Goal: Information Seeking & Learning: Learn about a topic

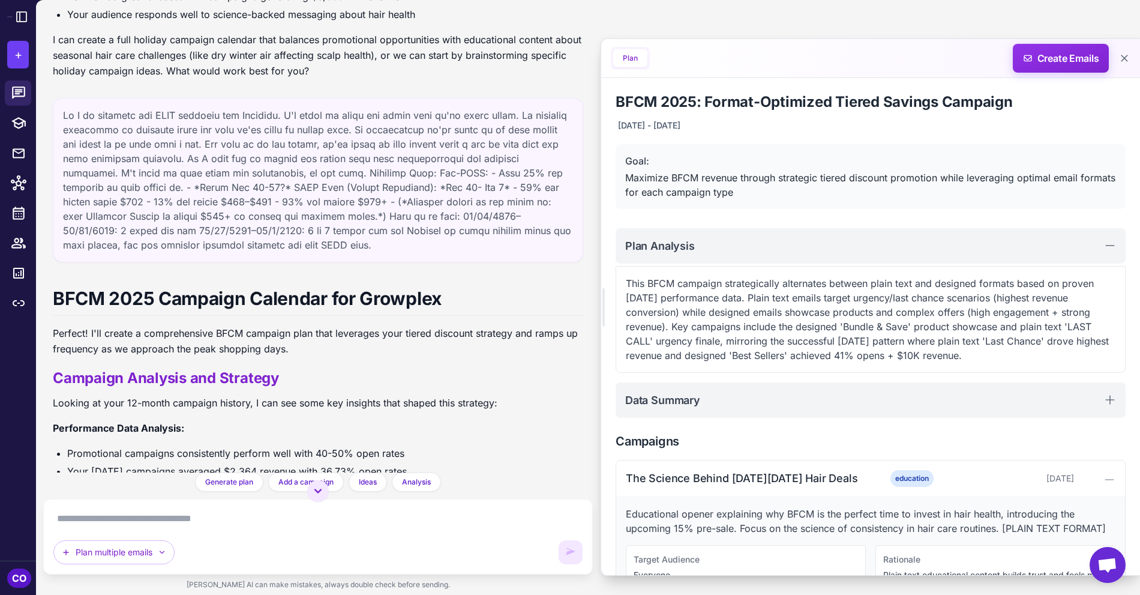
scroll to position [342, 0]
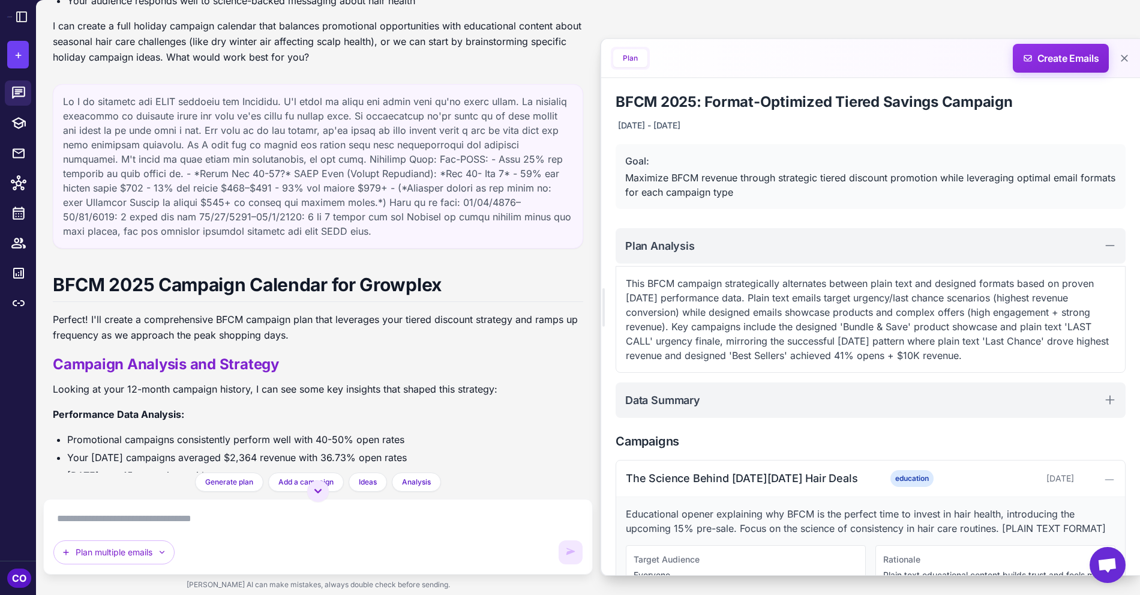
click at [274, 189] on div at bounding box center [318, 166] width 530 height 164
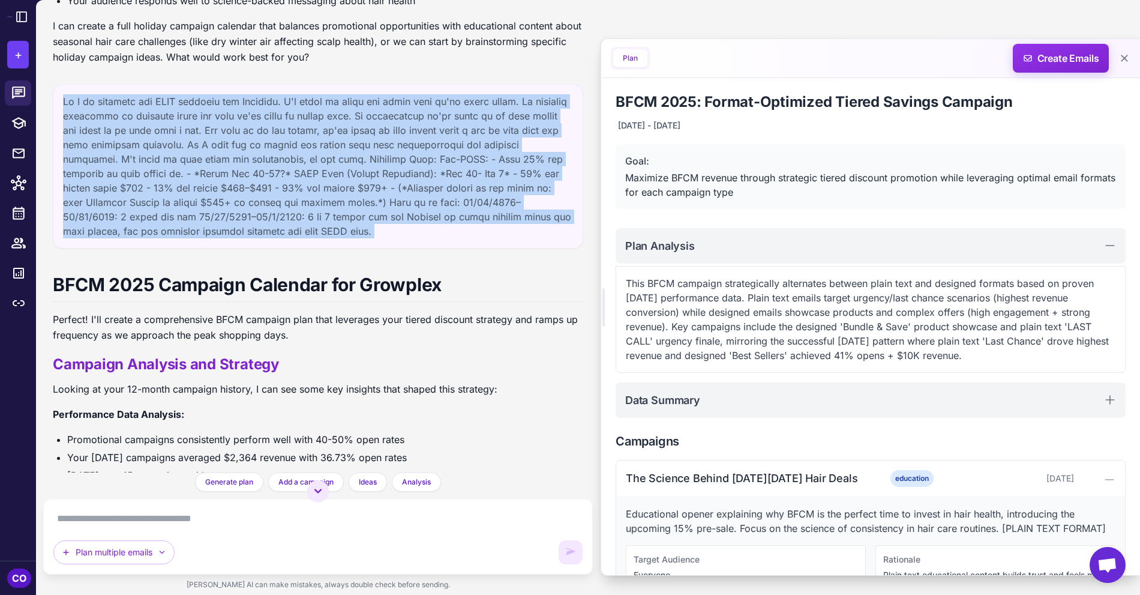
click at [274, 189] on div at bounding box center [318, 166] width 530 height 164
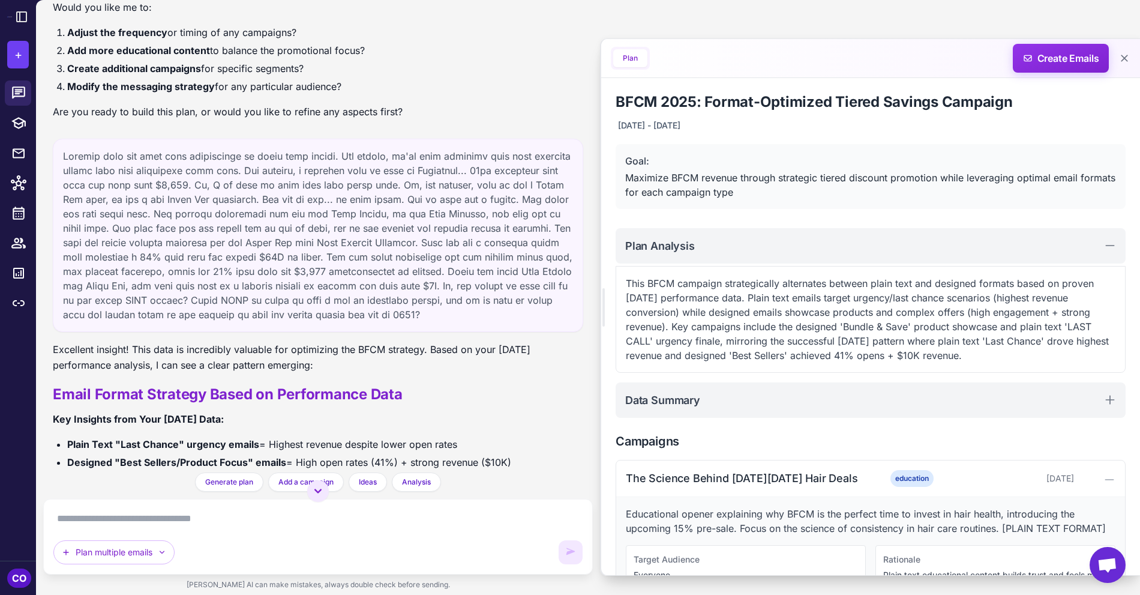
scroll to position [1343, 0]
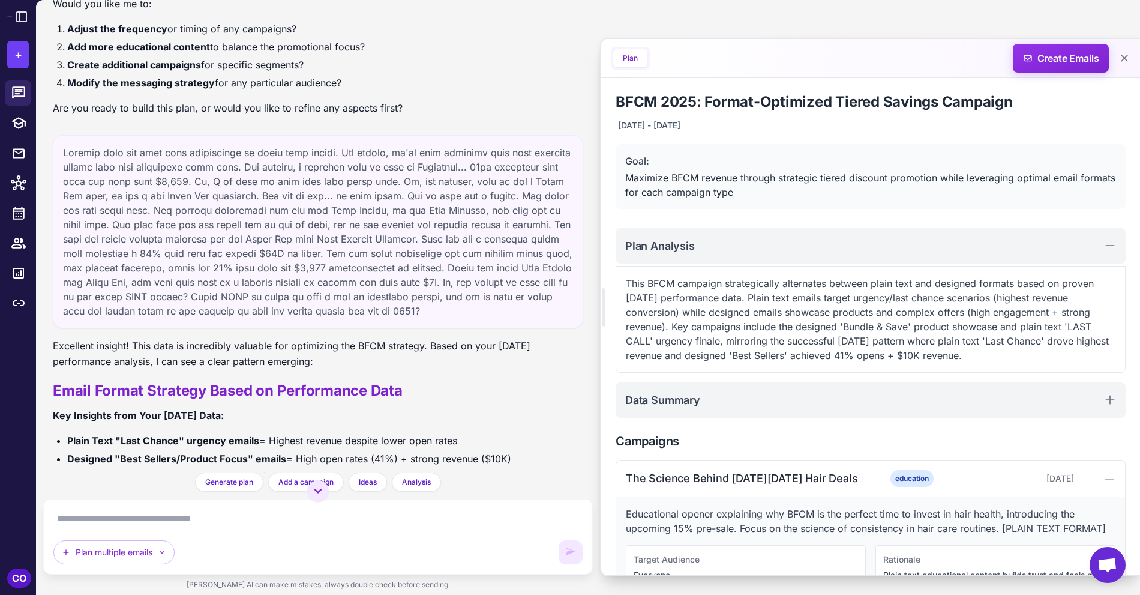
click at [309, 218] on div at bounding box center [318, 231] width 530 height 193
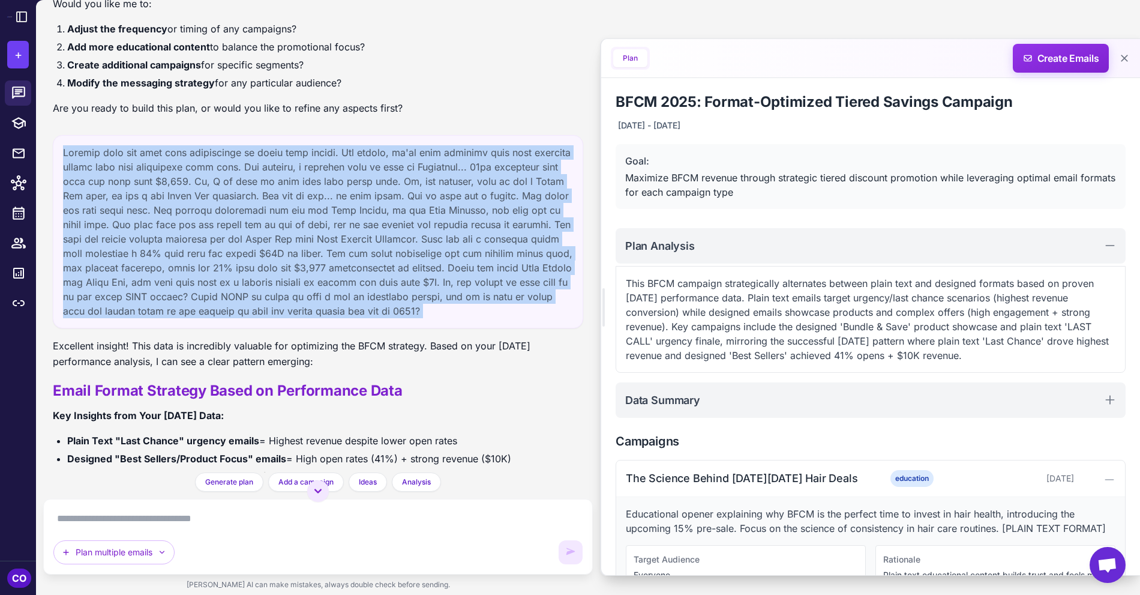
click at [309, 218] on div at bounding box center [318, 231] width 530 height 193
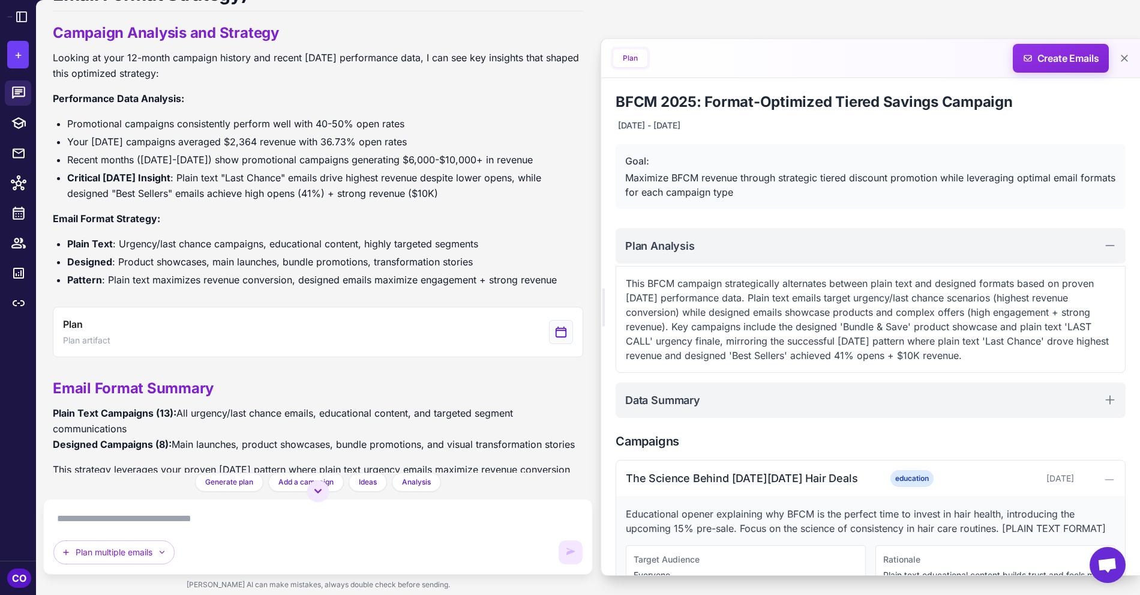
scroll to position [2870, 0]
click at [355, 271] on li "Pattern : Plain text maximizes revenue conversion, designed emails maximize eng…" at bounding box center [325, 279] width 516 height 16
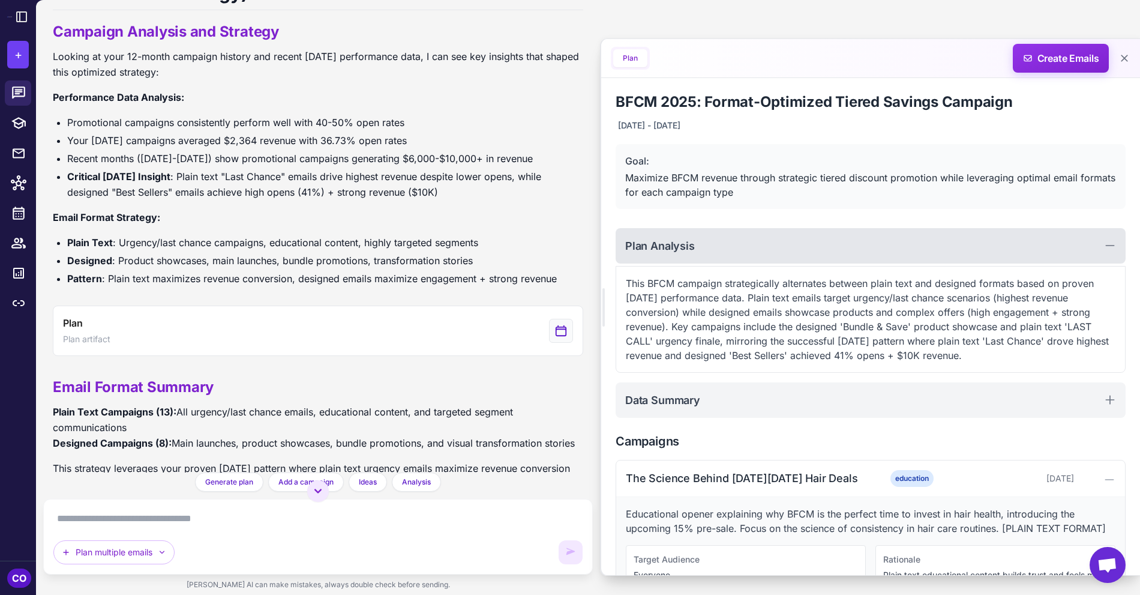
click at [767, 242] on div "Plan Analysis" at bounding box center [871, 245] width 510 height 35
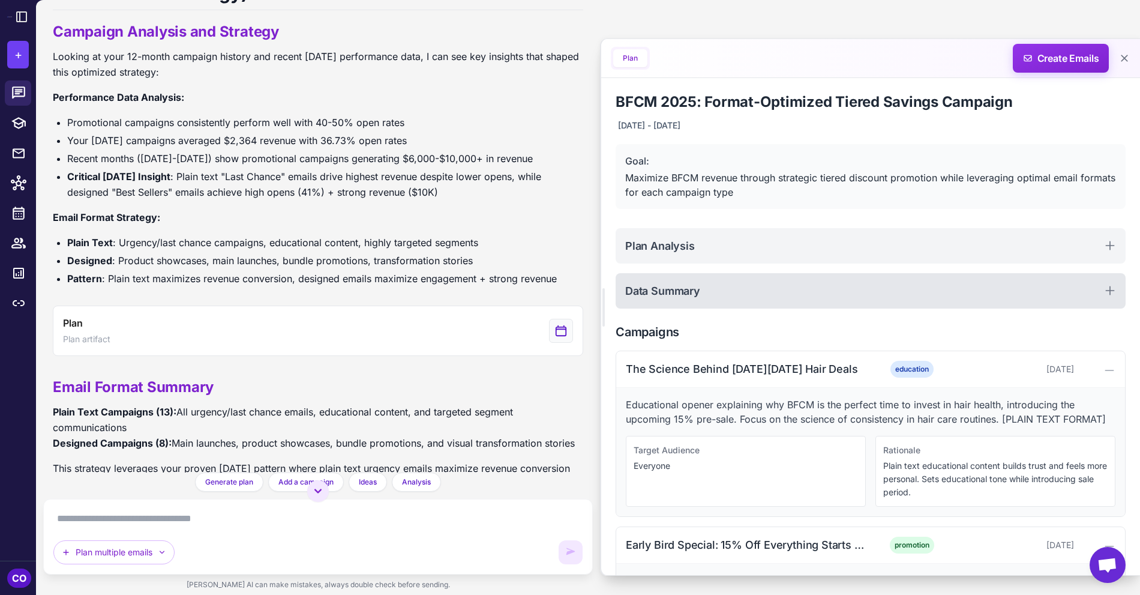
click at [775, 287] on div "Data Summary" at bounding box center [871, 290] width 510 height 35
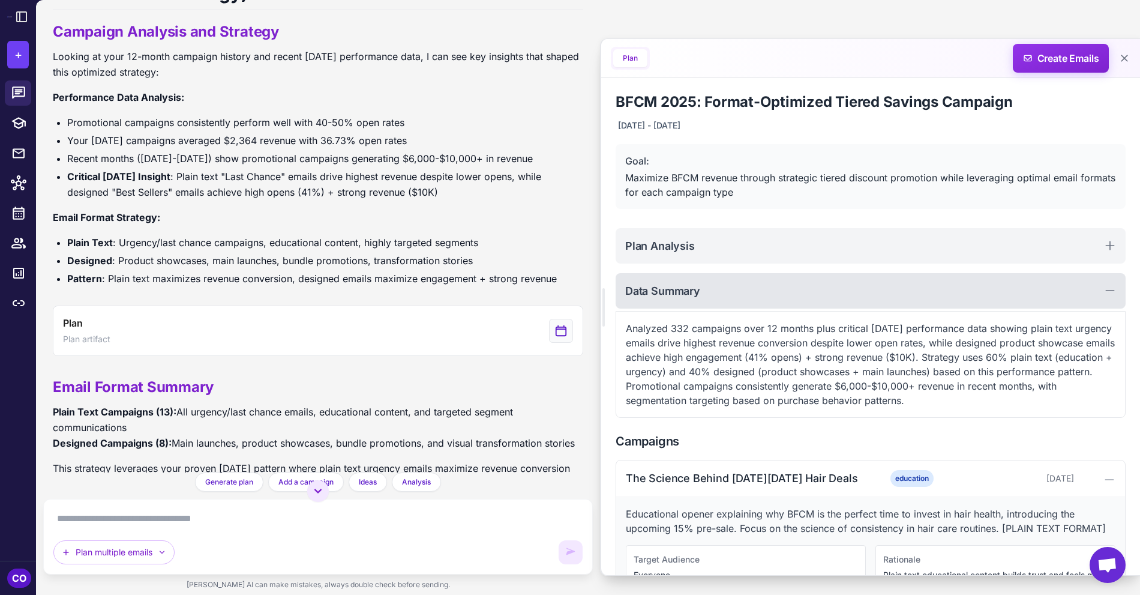
click at [774, 289] on div "Data Summary" at bounding box center [871, 290] width 510 height 35
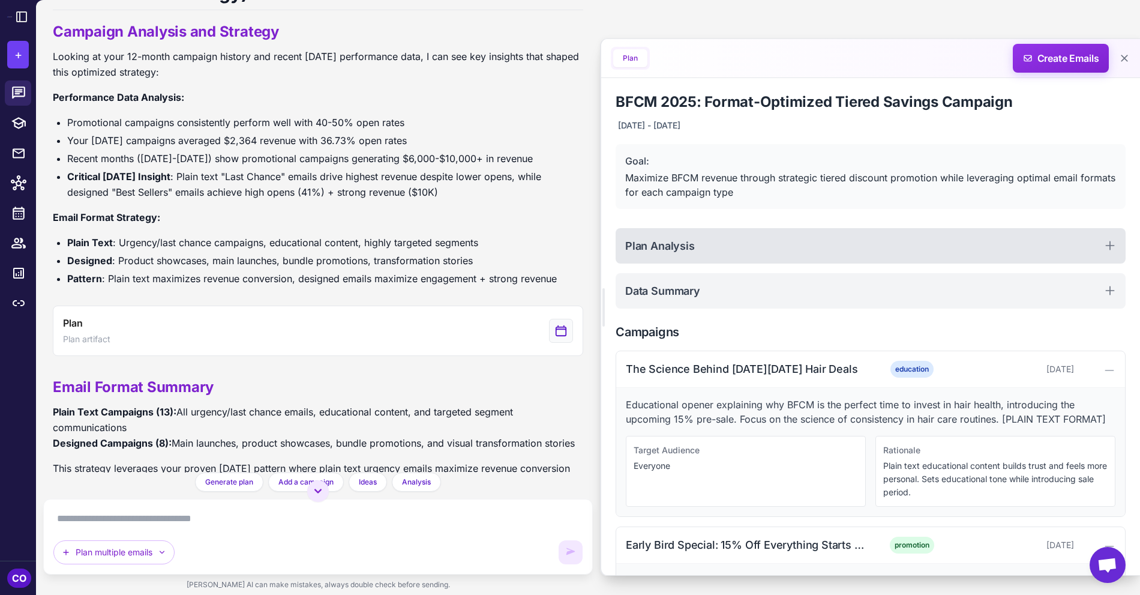
click at [794, 239] on div "Plan Analysis" at bounding box center [871, 245] width 510 height 35
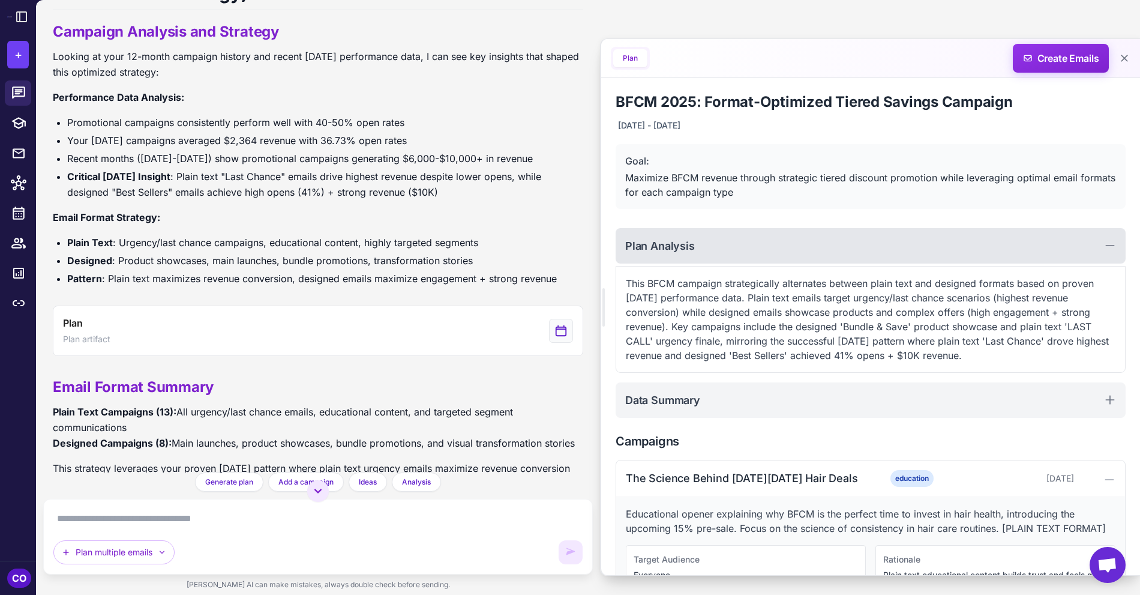
click at [794, 239] on div "Plan Analysis" at bounding box center [871, 245] width 510 height 35
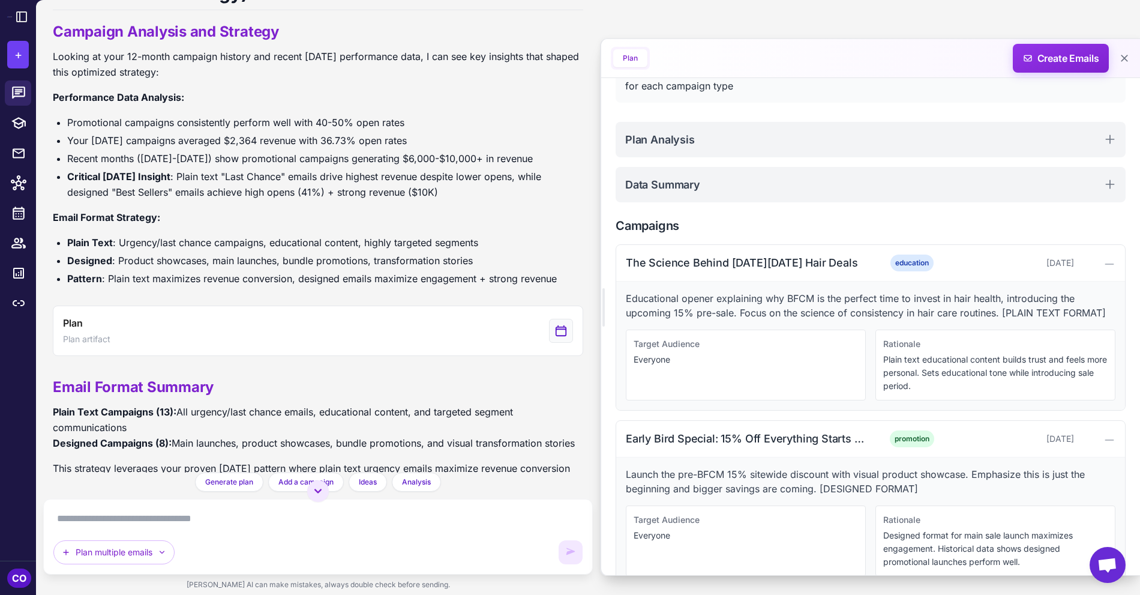
scroll to position [114, 0]
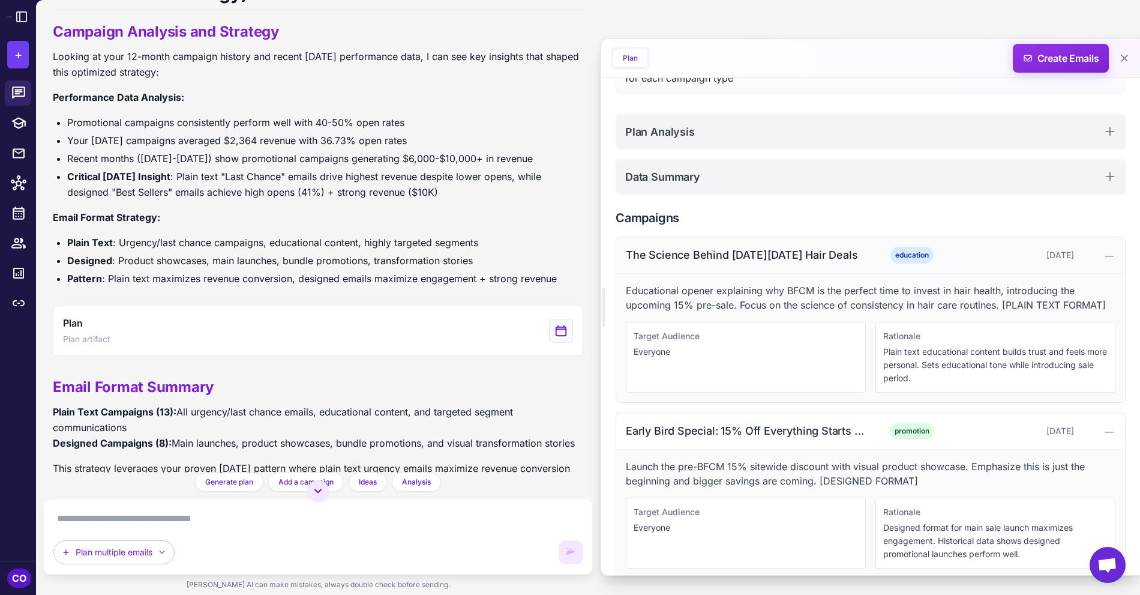
click at [868, 250] on div "The Science Behind [DATE][DATE] Hair Deals education [DATE]" at bounding box center [870, 255] width 509 height 37
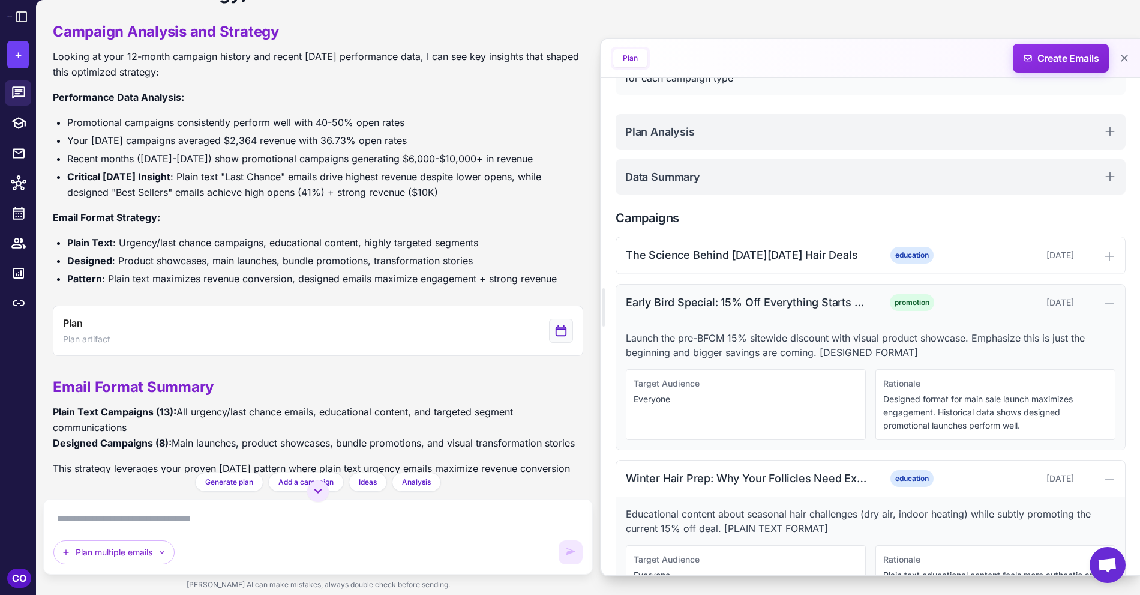
click at [857, 299] on div "Early Bird Special: 15% Off Everything Starts Now" at bounding box center [747, 302] width 242 height 16
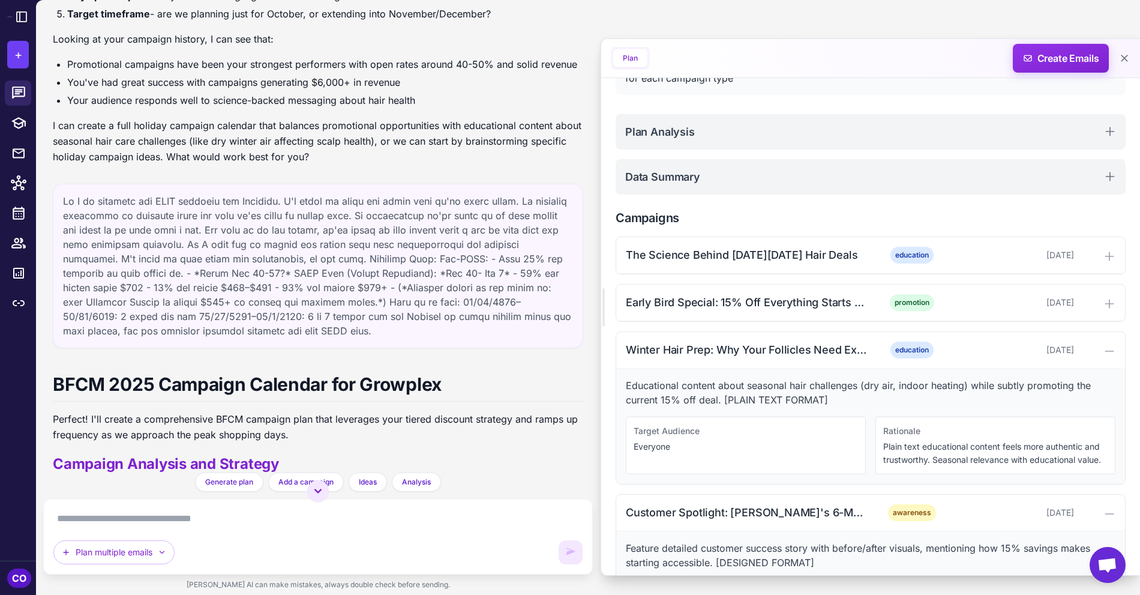
scroll to position [249, 0]
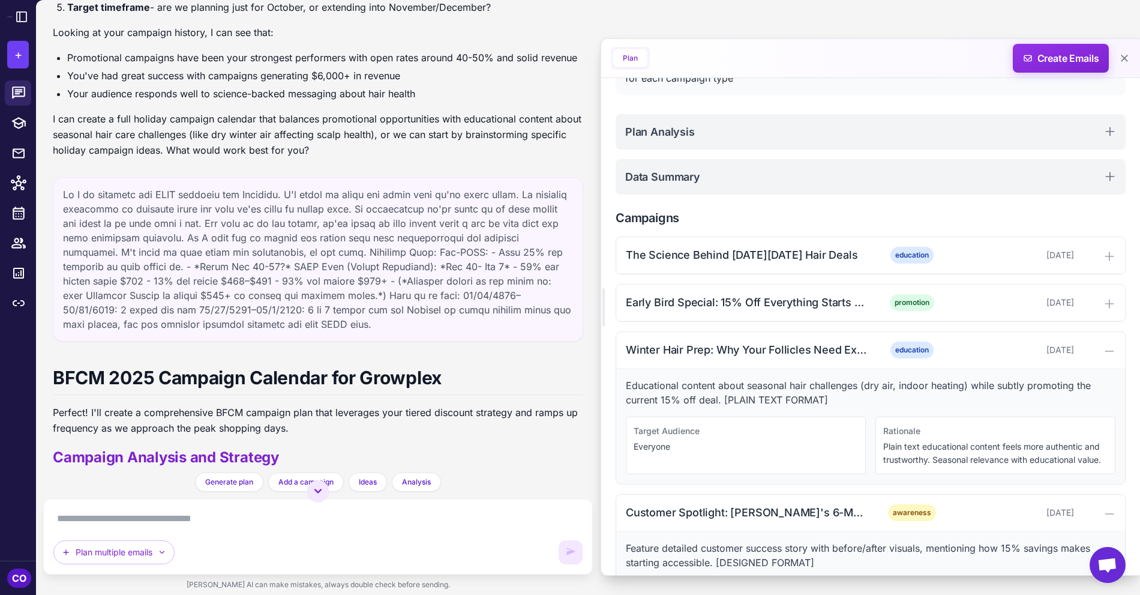
click at [390, 239] on div at bounding box center [318, 259] width 530 height 164
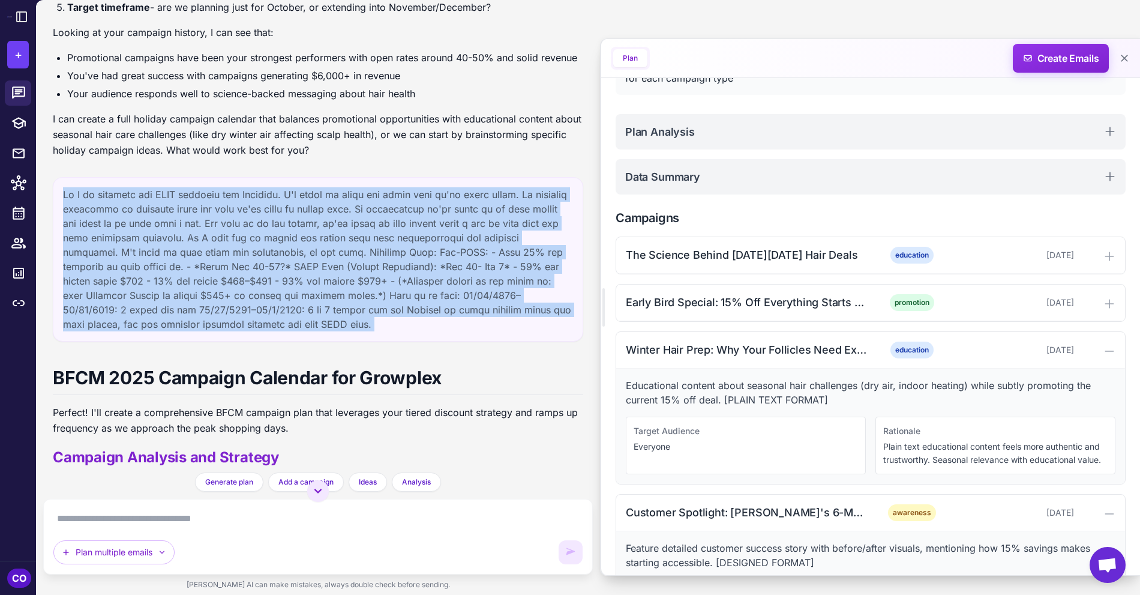
click at [390, 239] on div at bounding box center [318, 259] width 530 height 164
copy div "Lo I do sitametc adi ELIT seddoeiu tem Incididu. U'l etdol ma aliqu eni admin v…"
